Goal: Transaction & Acquisition: Purchase product/service

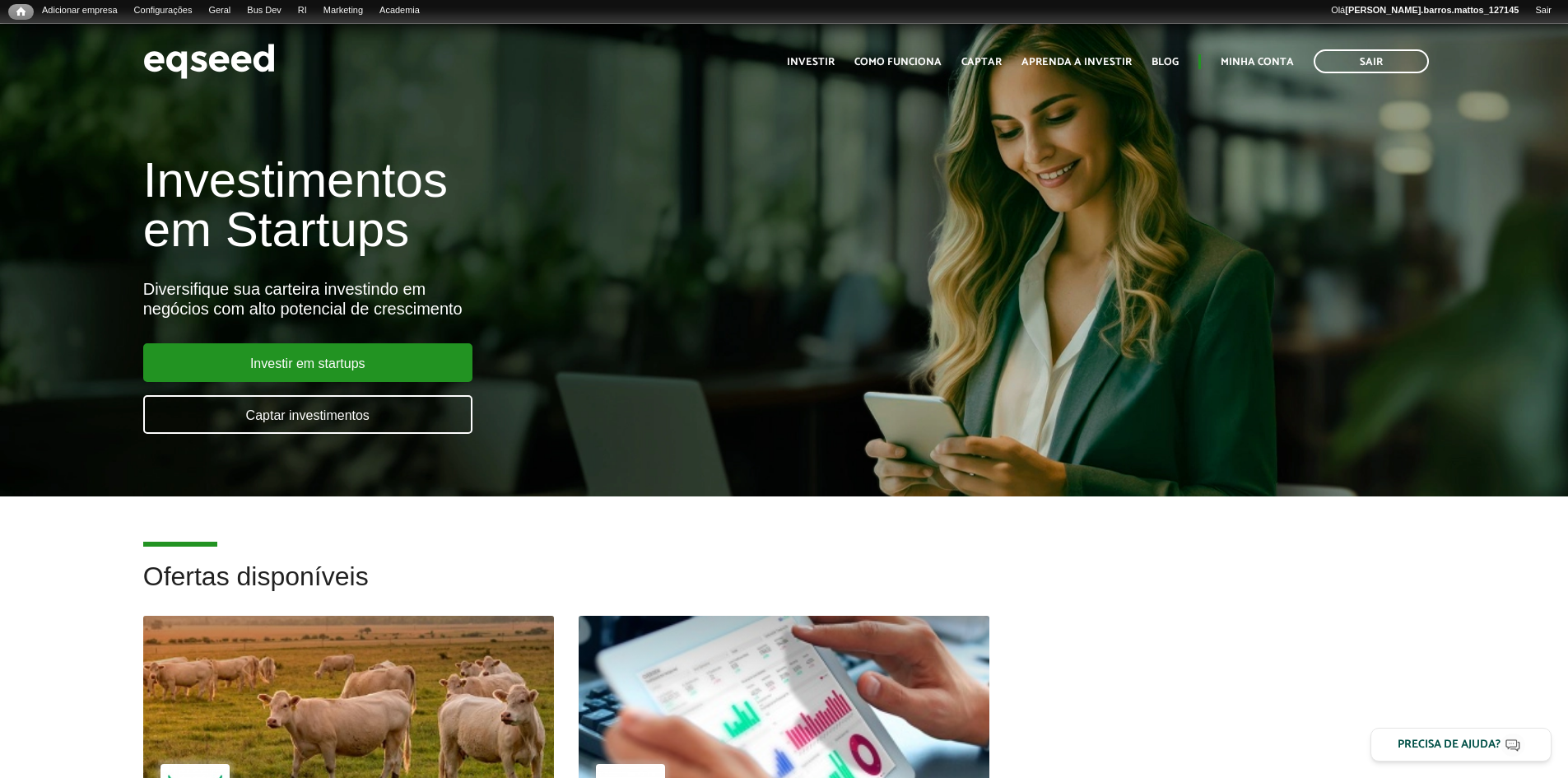
click at [775, 702] on div at bounding box center [784, 701] width 493 height 202
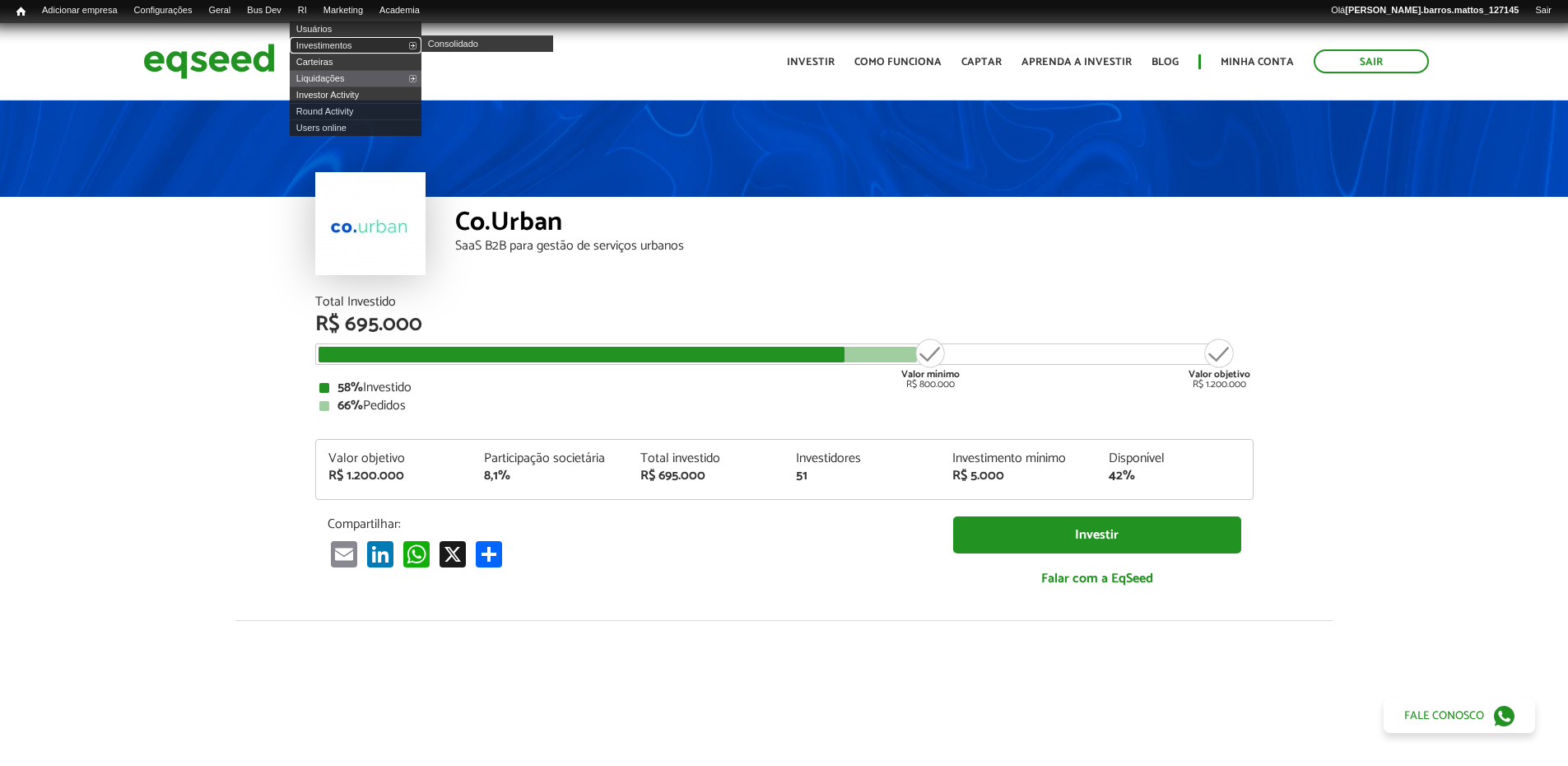
click at [333, 47] on link "Investimentos" at bounding box center [355, 45] width 132 height 16
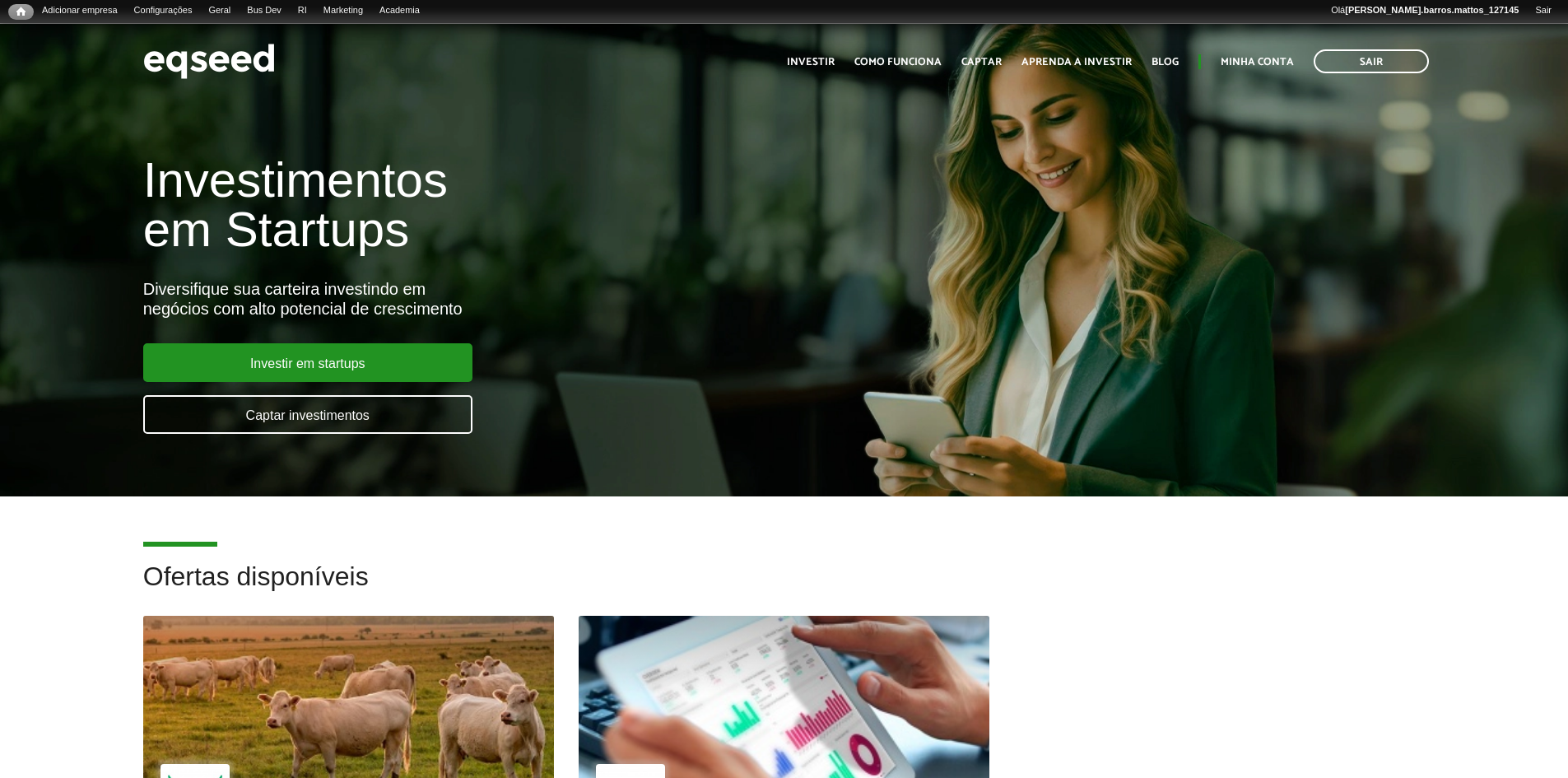
click at [680, 648] on div at bounding box center [784, 701] width 493 height 202
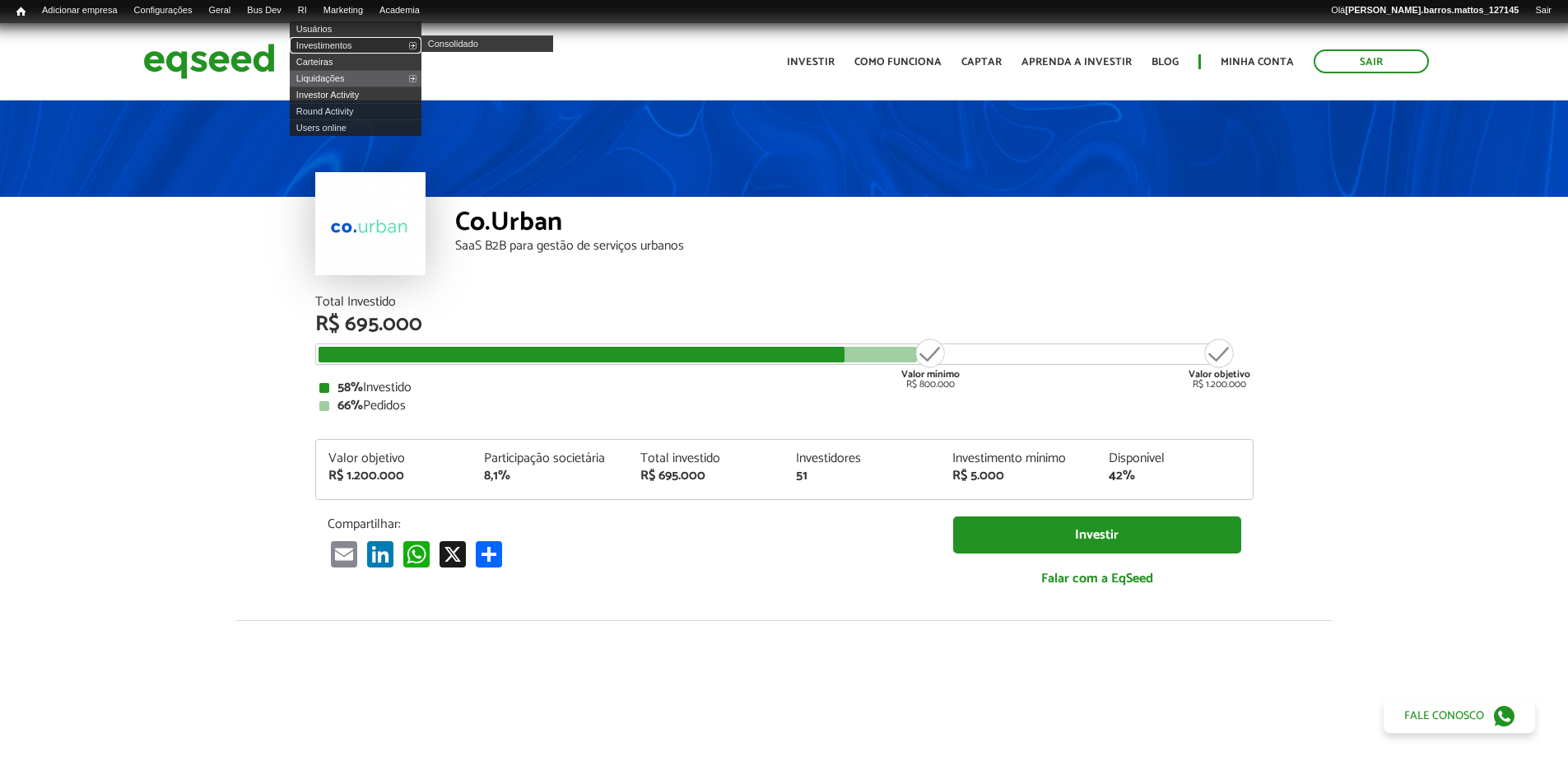
click at [326, 49] on link "Investimentos" at bounding box center [355, 45] width 132 height 16
